Goal: Task Accomplishment & Management: Manage account settings

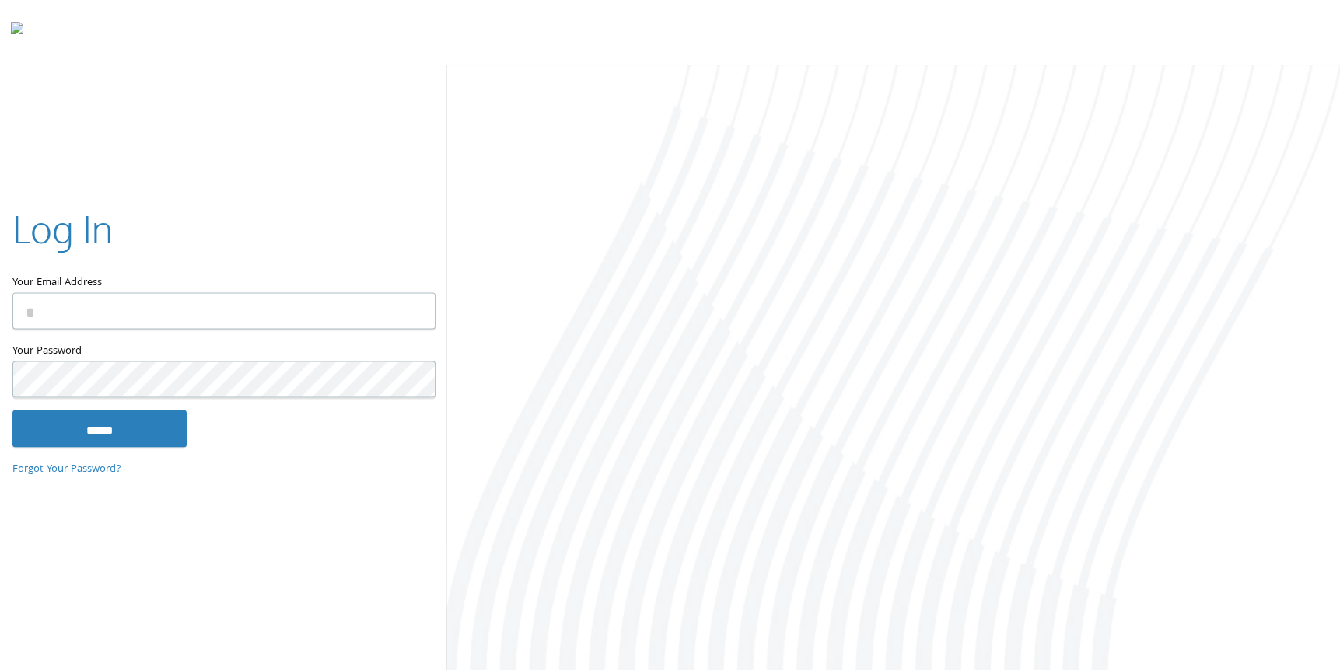
click at [121, 293] on input "Your Email Address" at bounding box center [223, 311] width 423 height 37
type input "**********"
click at [12, 410] on input "******" at bounding box center [99, 428] width 174 height 37
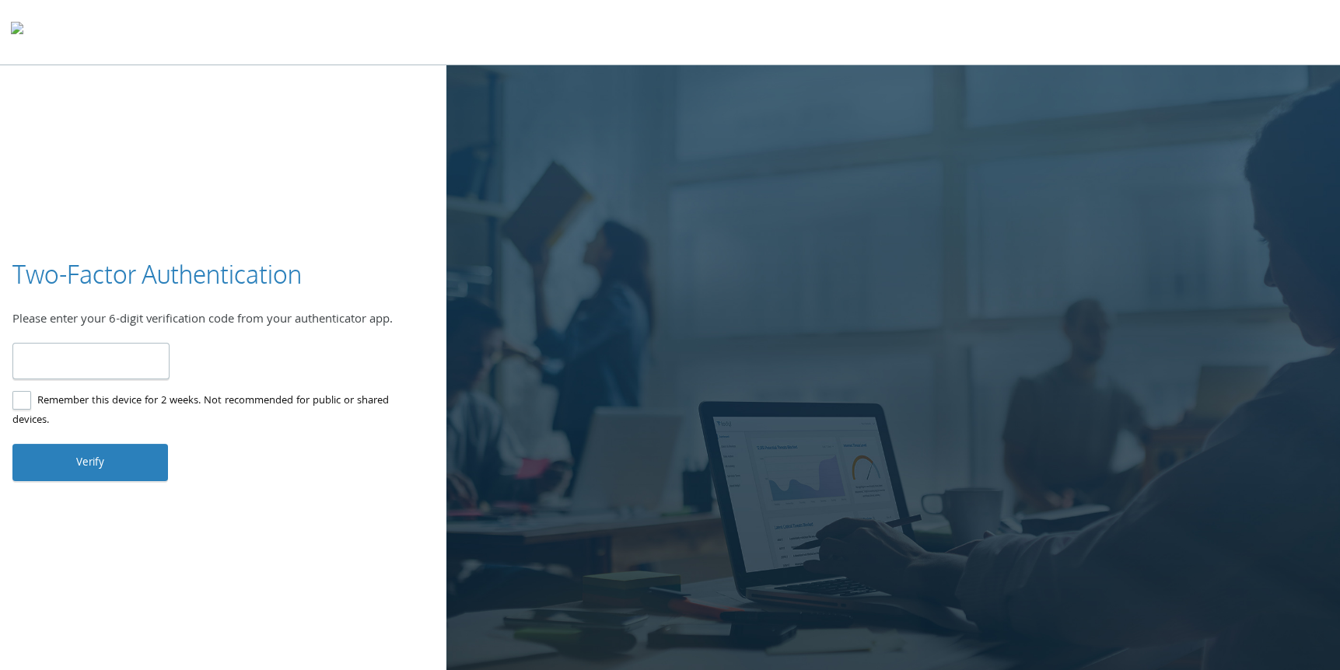
type input "******"
